Goal: Task Accomplishment & Management: Use online tool/utility

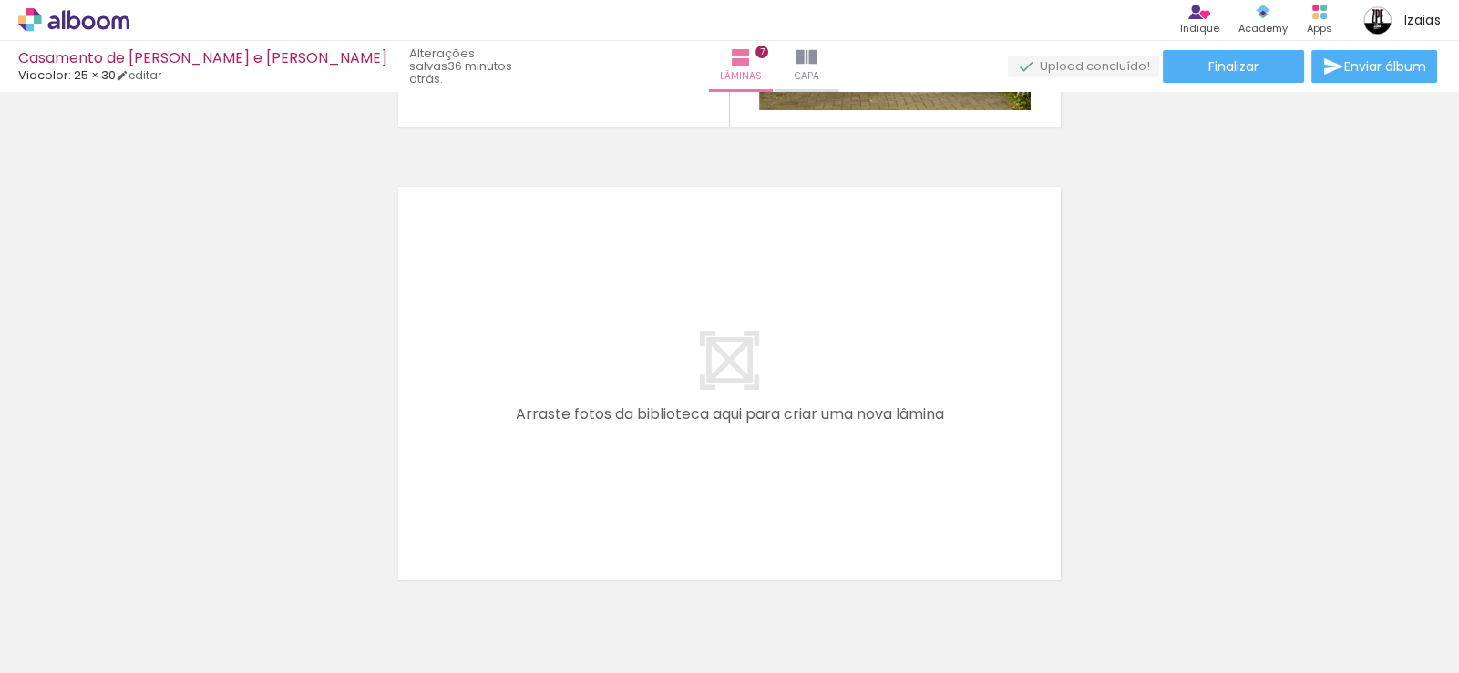
scroll to position [2778, 0]
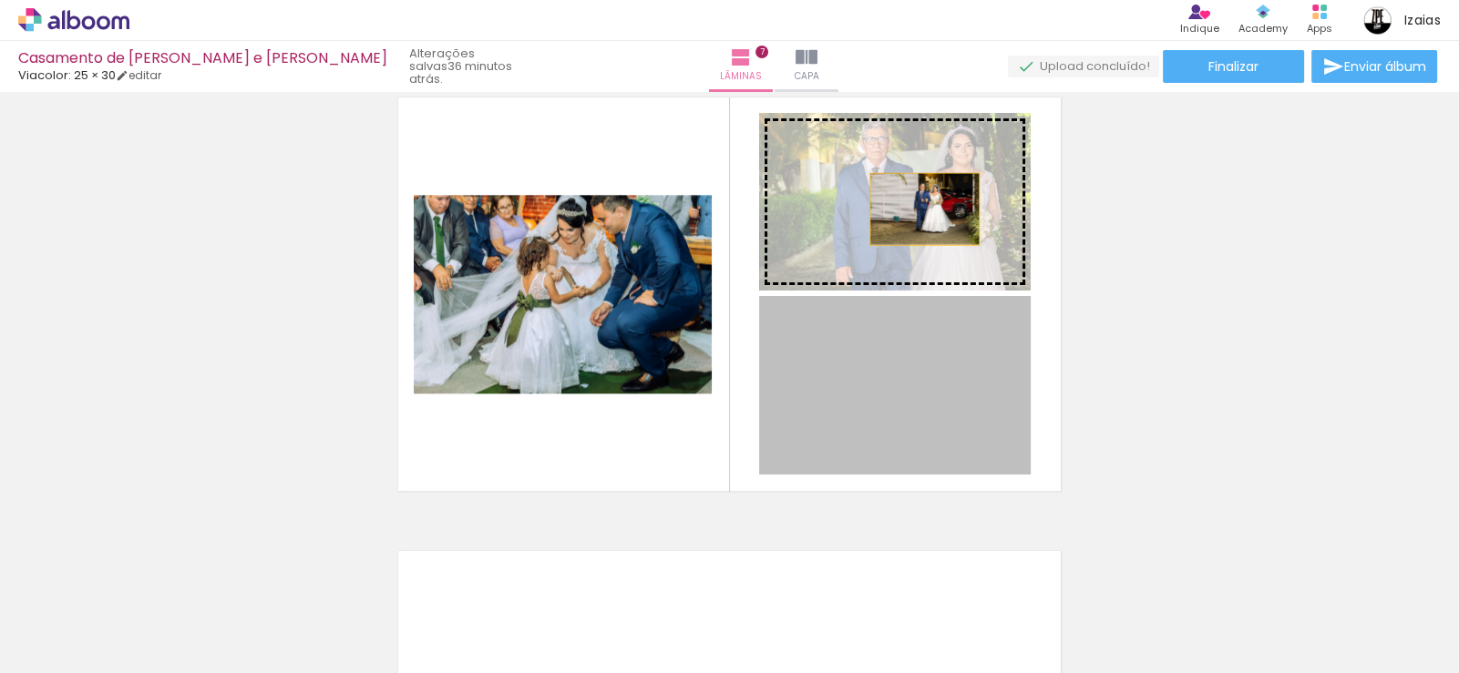
drag, startPoint x: 947, startPoint y: 437, endPoint x: 918, endPoint y: 209, distance: 229.7
click at [0, 0] on slot at bounding box center [0, 0] width 0 height 0
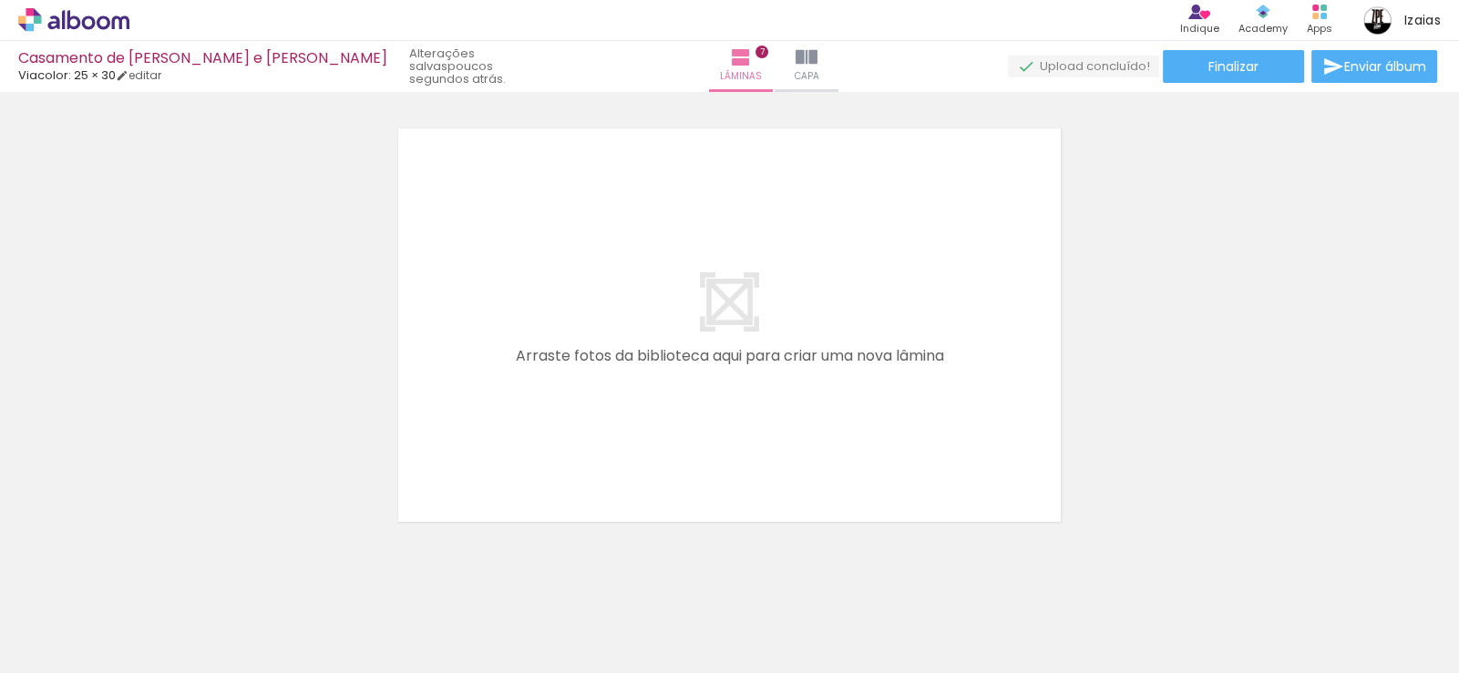
scroll to position [3233, 0]
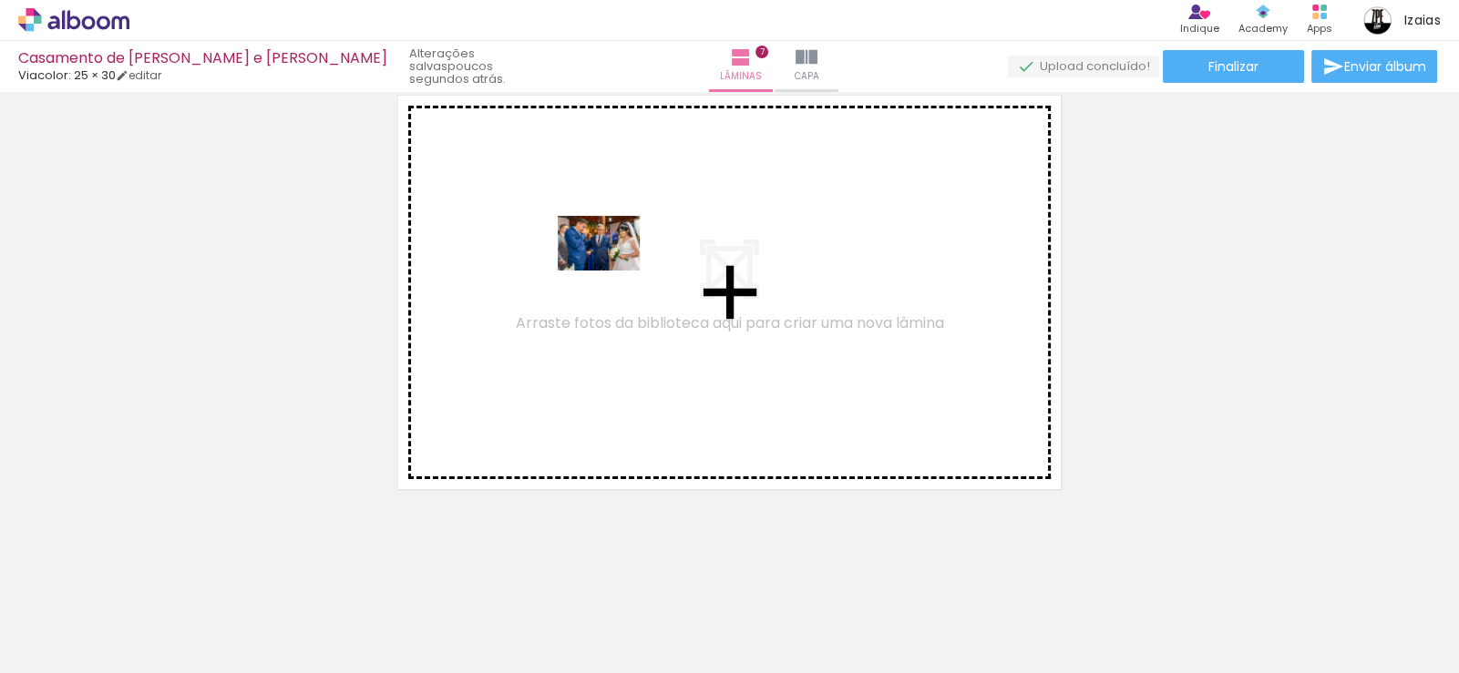
drag, startPoint x: 609, startPoint y: 634, endPoint x: 608, endPoint y: 262, distance: 372.7
click at [608, 262] on quentale-workspace at bounding box center [729, 336] width 1459 height 673
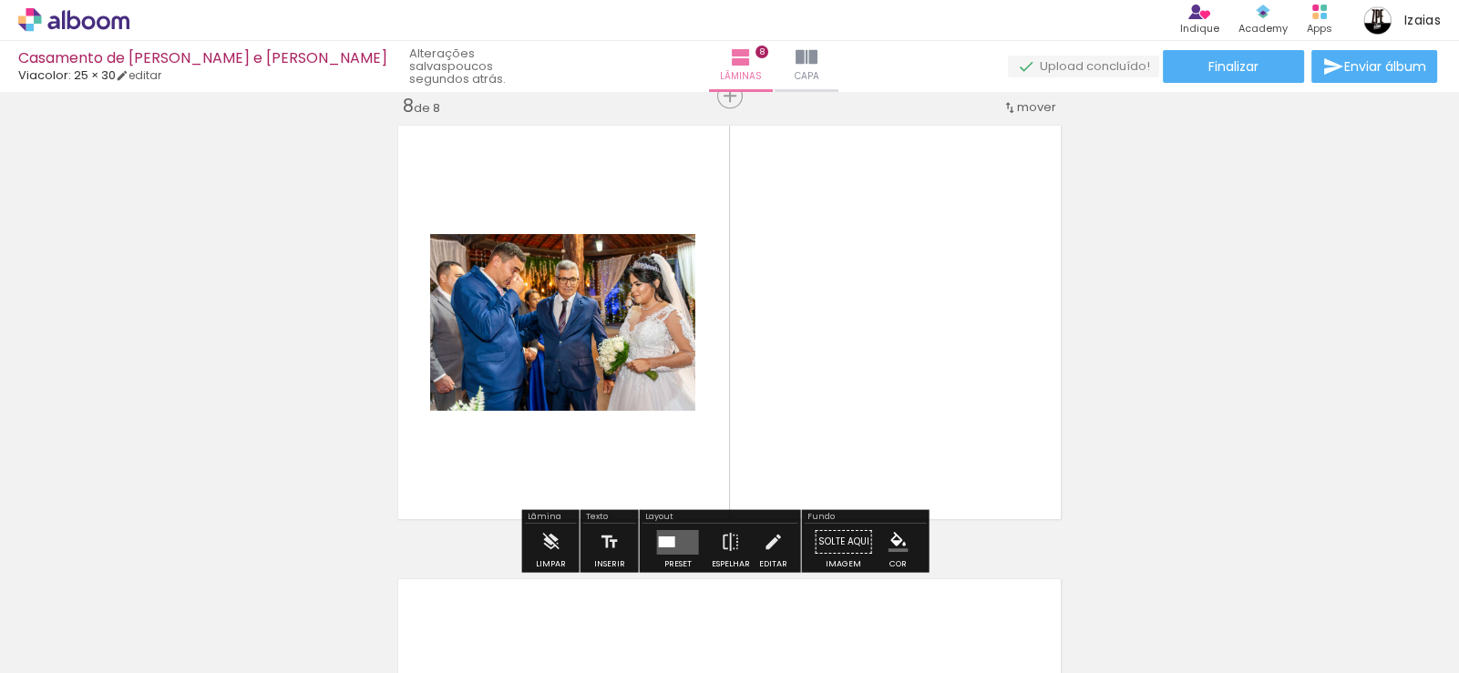
scroll to position [3200, 0]
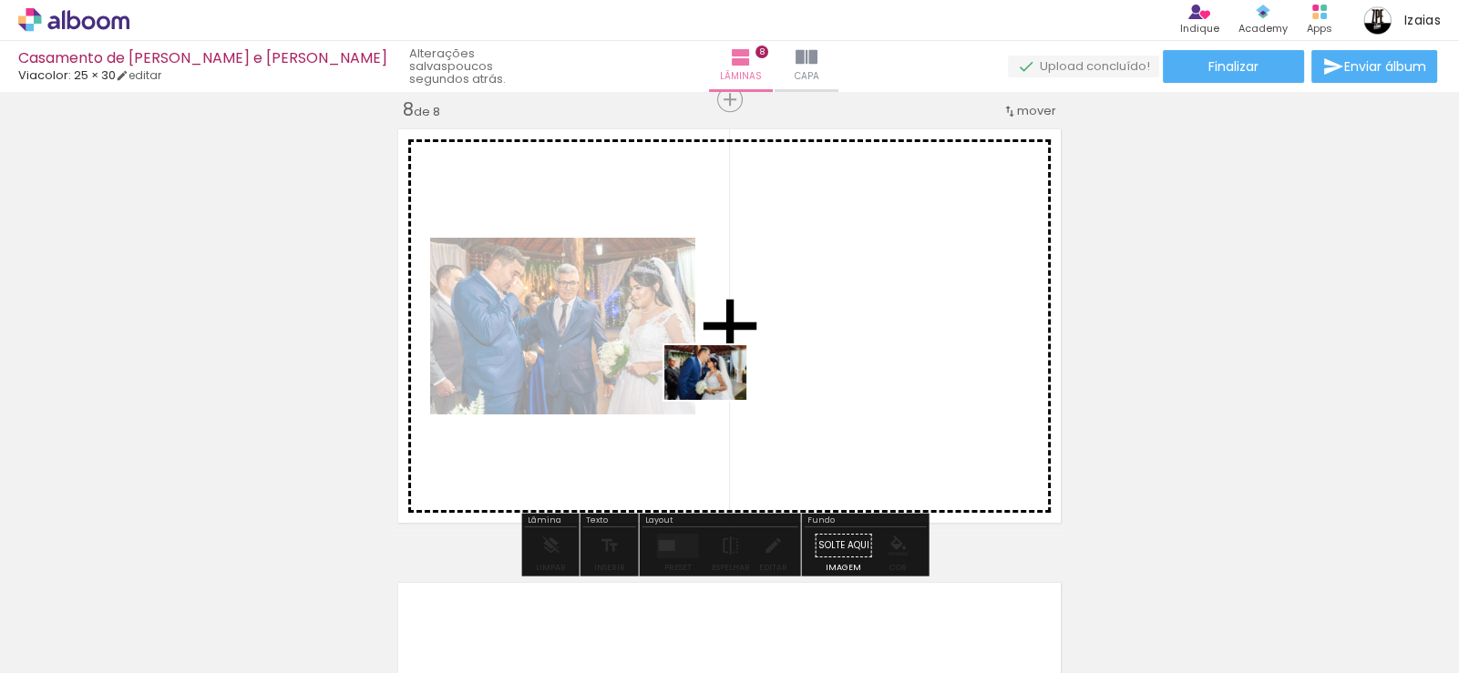
drag, startPoint x: 717, startPoint y: 616, endPoint x: 719, endPoint y: 400, distance: 216.0
click at [719, 400] on quentale-workspace at bounding box center [729, 336] width 1459 height 673
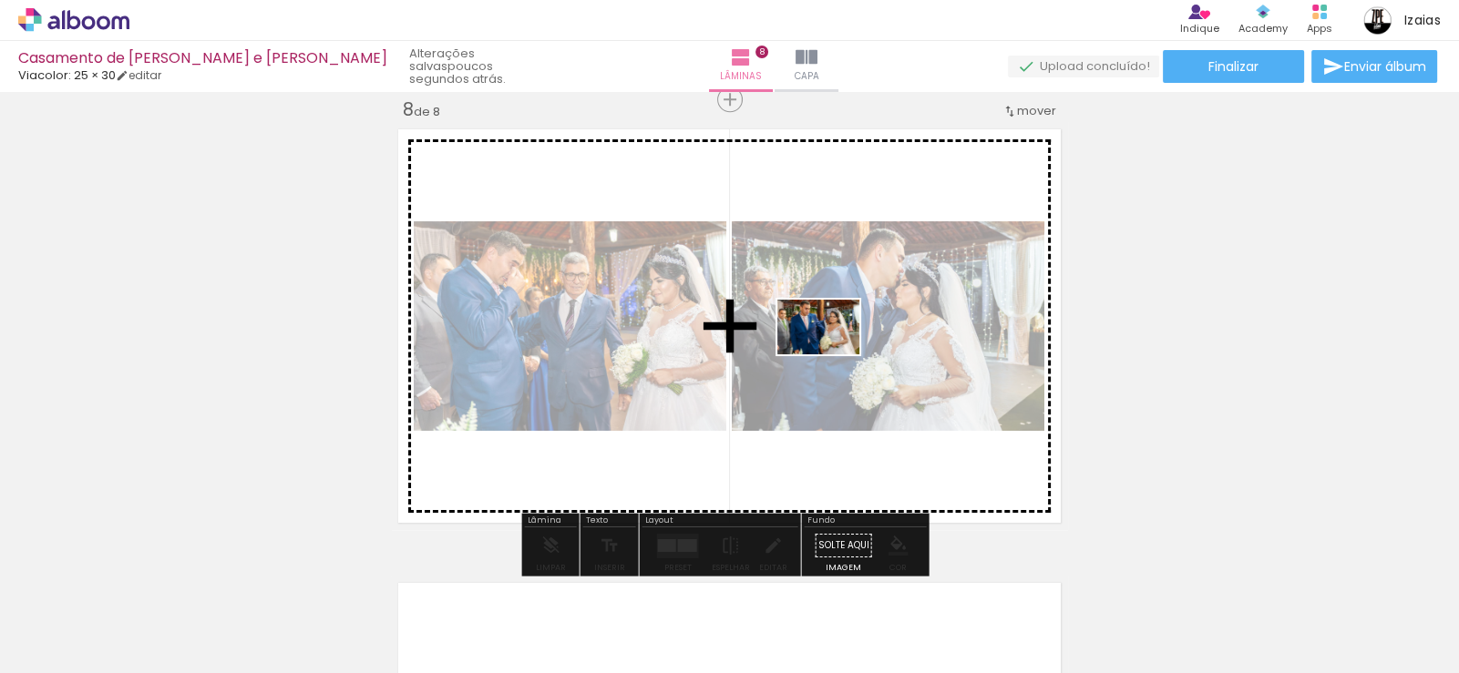
drag, startPoint x: 811, startPoint y: 628, endPoint x: 832, endPoint y: 354, distance: 274.2
click at [832, 354] on quentale-workspace at bounding box center [729, 336] width 1459 height 673
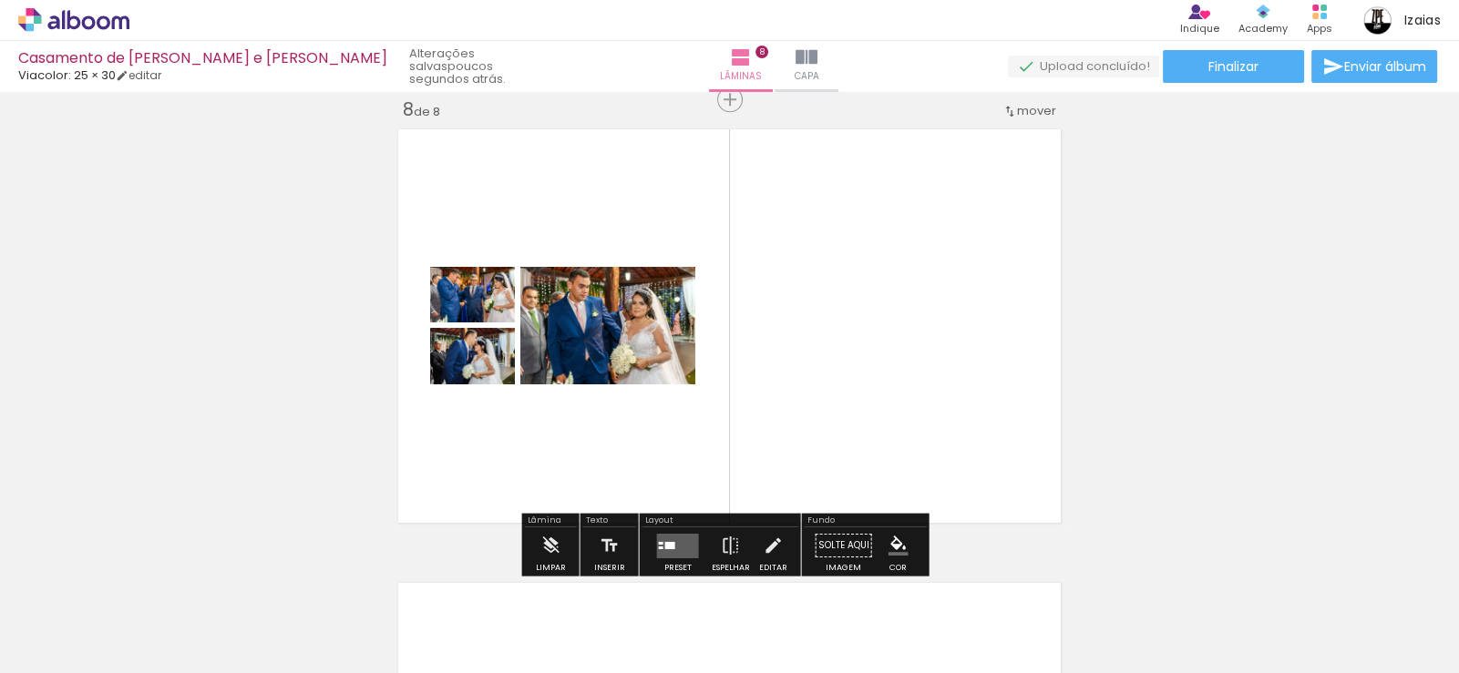
click at [664, 547] on quentale-layouter at bounding box center [678, 545] width 42 height 25
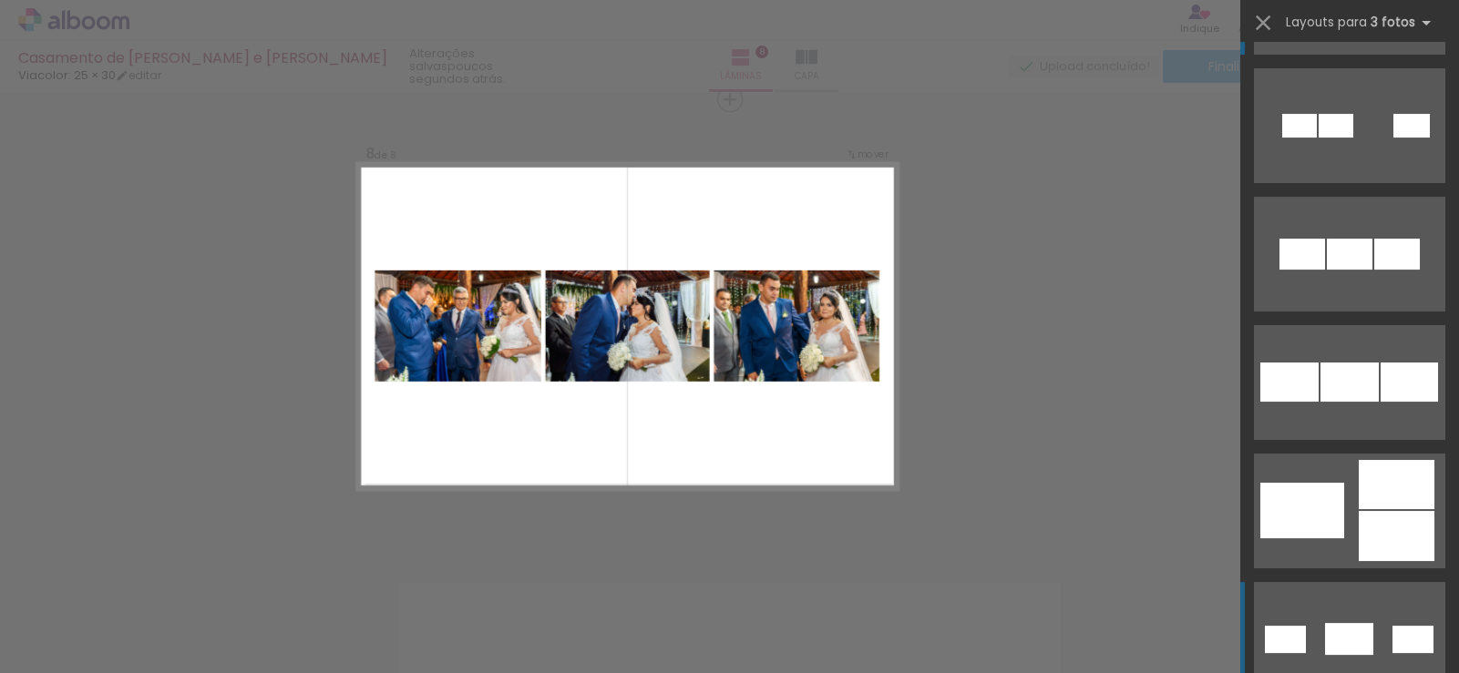
scroll to position [273, 0]
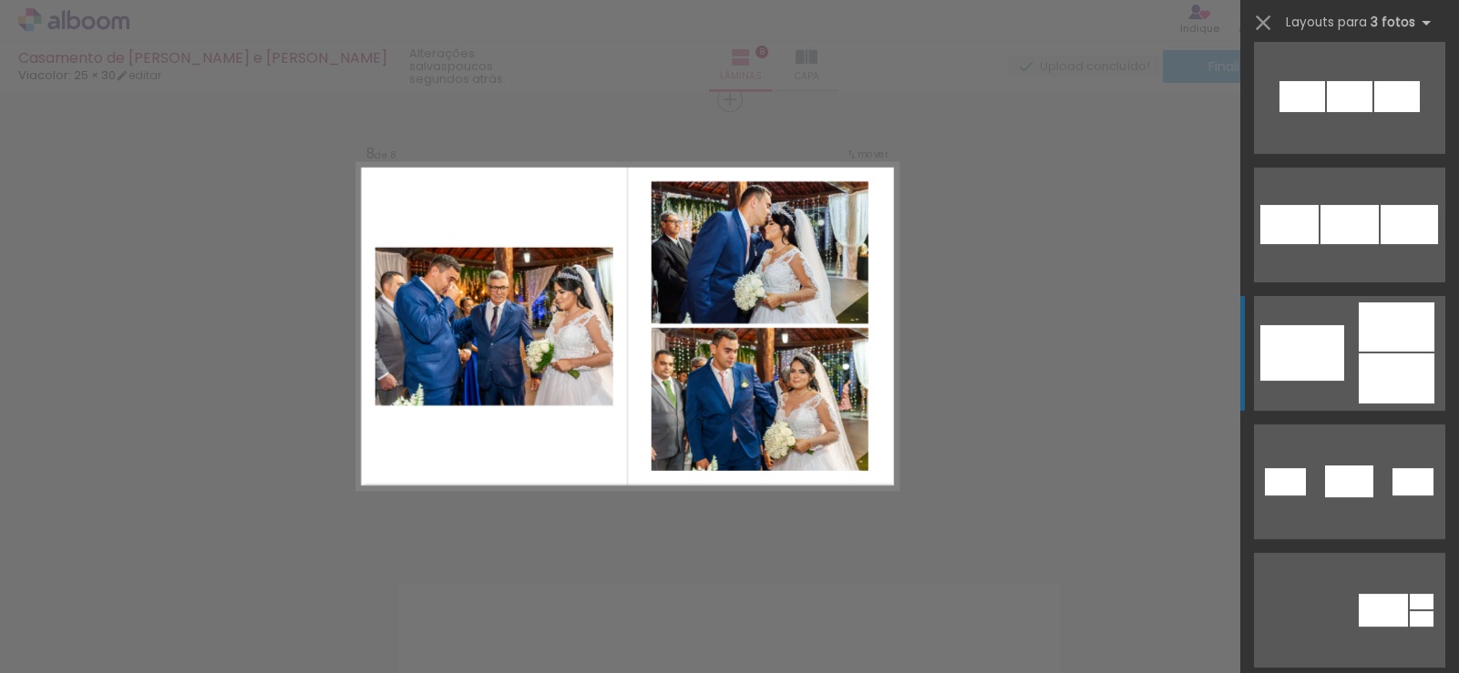
click at [1278, 343] on div at bounding box center [1302, 353] width 84 height 56
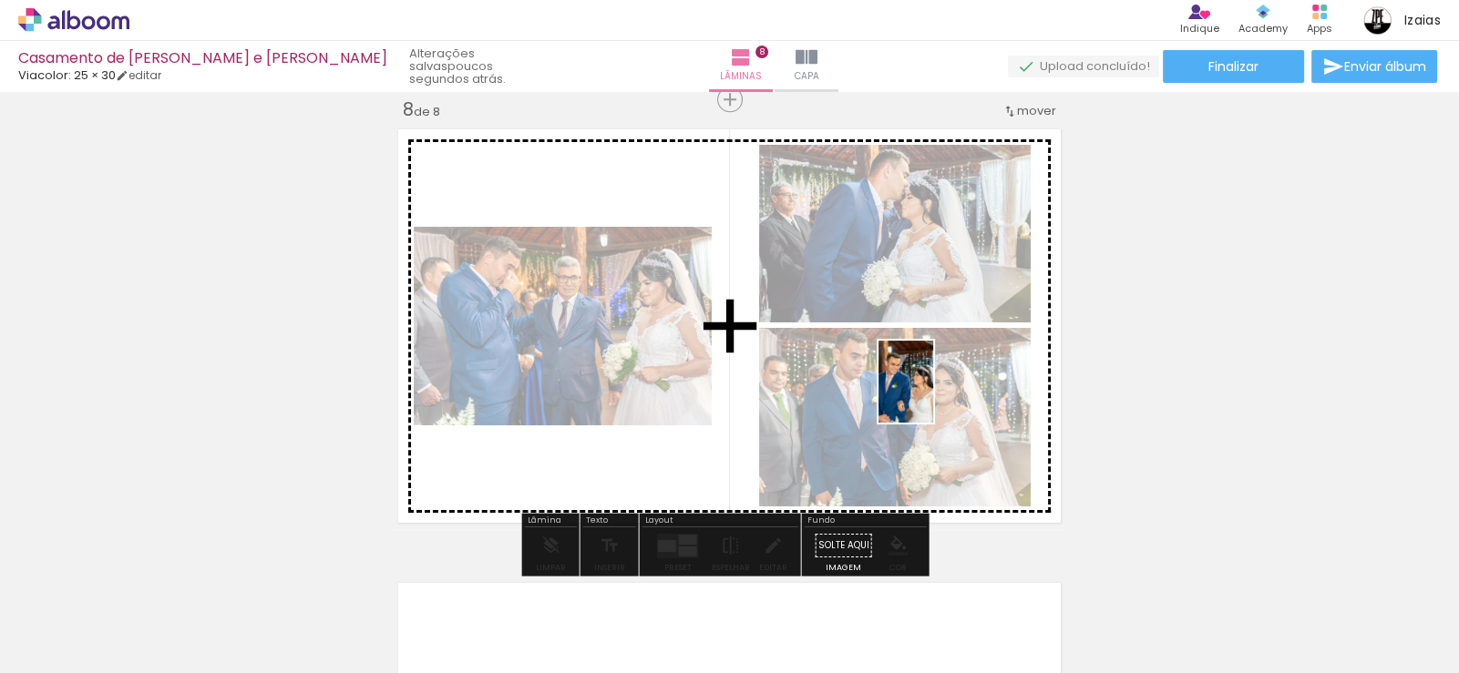
drag, startPoint x: 923, startPoint y: 610, endPoint x: 933, endPoint y: 396, distance: 214.4
click at [933, 396] on quentale-workspace at bounding box center [729, 336] width 1459 height 673
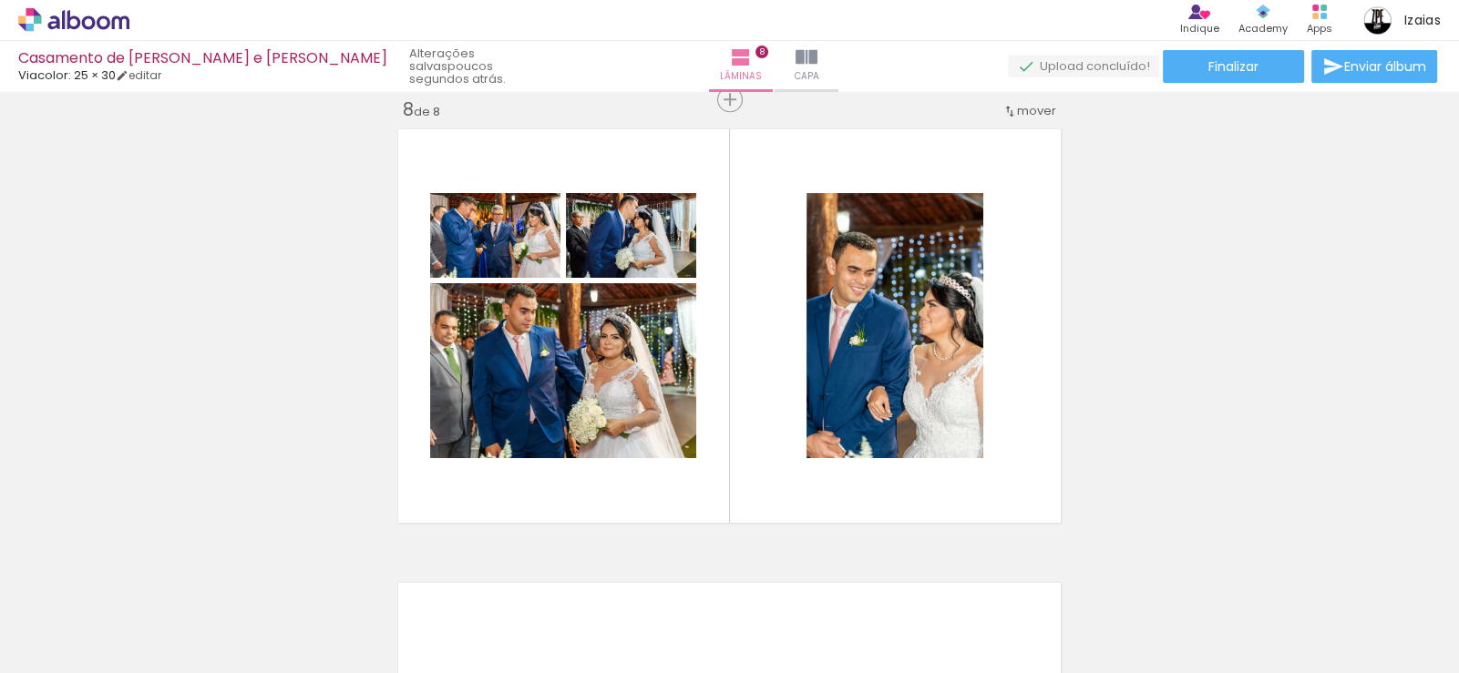
scroll to position [0, 2292]
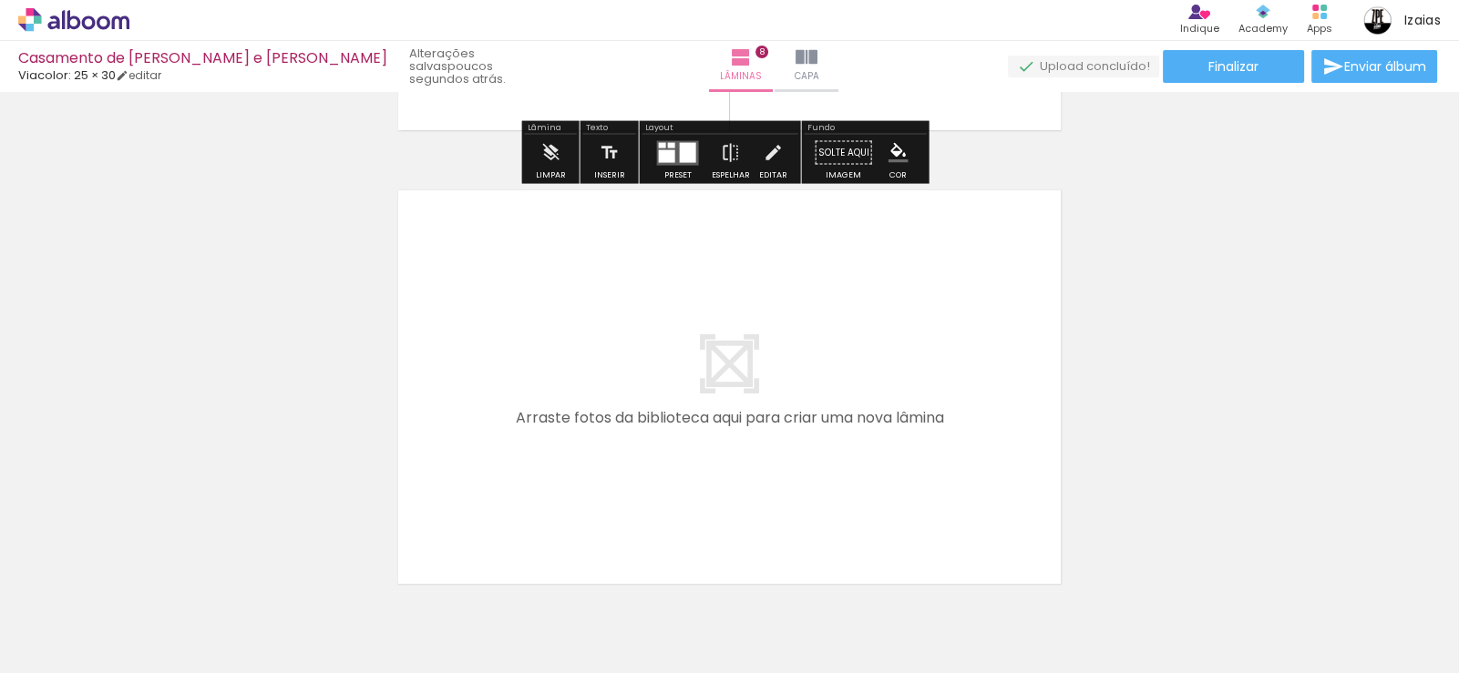
scroll to position [3655, 0]
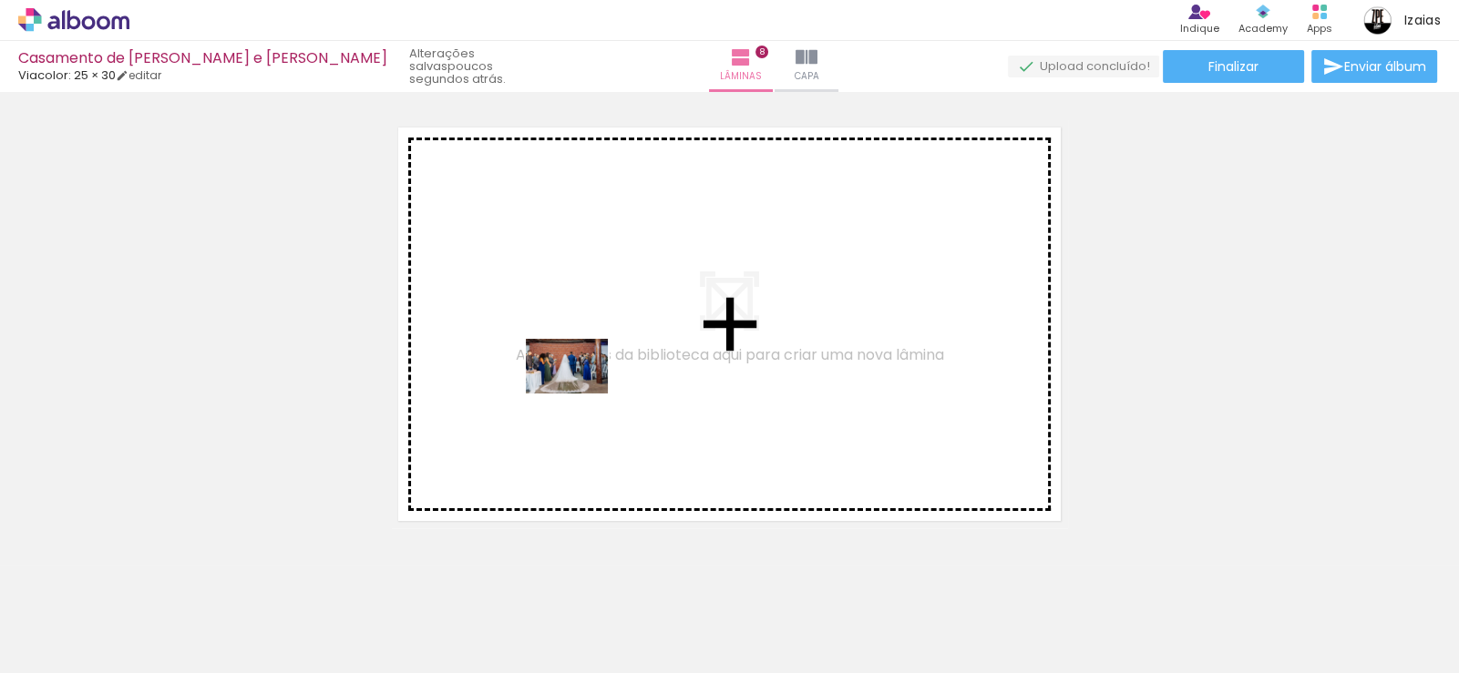
drag, startPoint x: 543, startPoint y: 622, endPoint x: 581, endPoint y: 394, distance: 231.8
click at [581, 394] on quentale-workspace at bounding box center [729, 336] width 1459 height 673
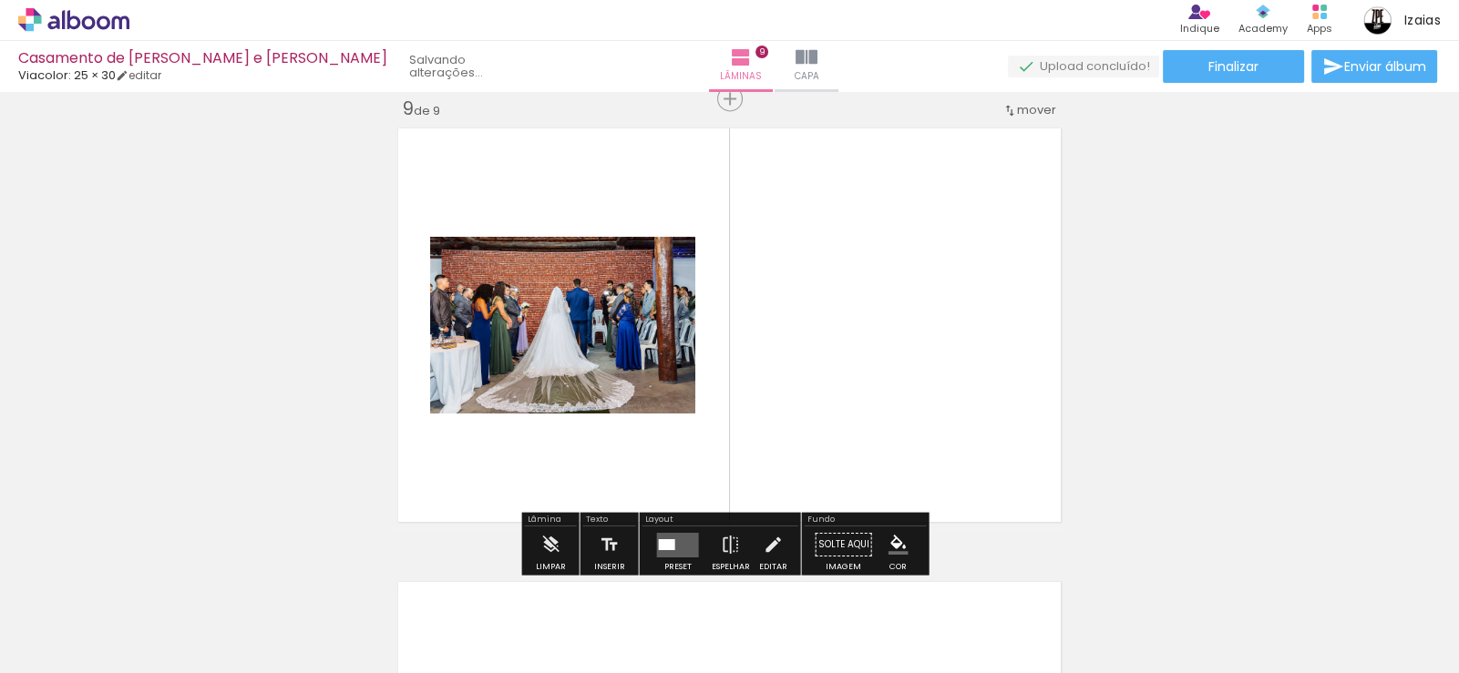
scroll to position [3653, 0]
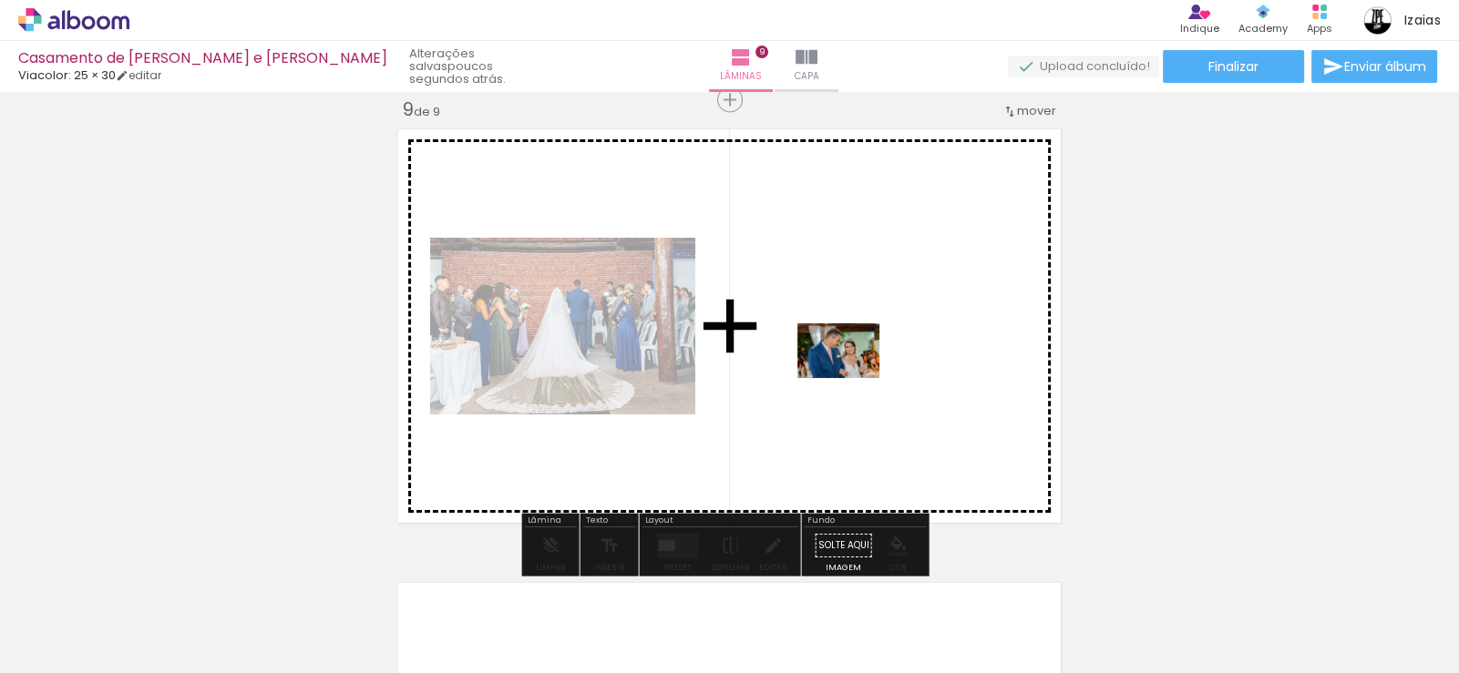
drag, startPoint x: 673, startPoint y: 619, endPoint x: 852, endPoint y: 378, distance: 300.2
click at [852, 378] on quentale-workspace at bounding box center [729, 336] width 1459 height 673
